Goal: Transaction & Acquisition: Purchase product/service

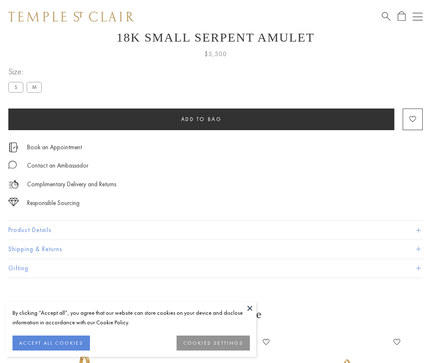
click at [201, 116] on span "Add to bag" at bounding box center [201, 119] width 41 height 7
